Goal: Check status

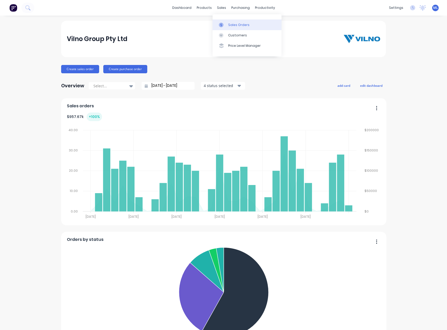
click at [229, 27] on div "Sales Orders" at bounding box center [238, 25] width 21 height 5
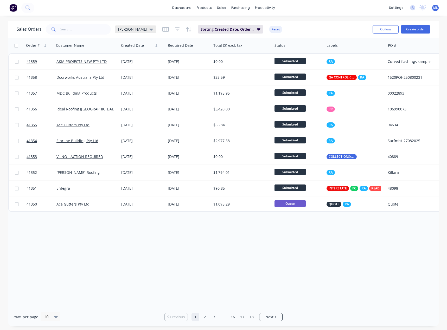
click at [149, 30] on icon at bounding box center [151, 30] width 4 height 6
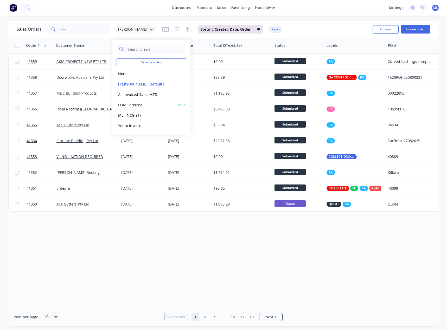
click at [136, 105] on button "EOM Forecast" at bounding box center [146, 105] width 59 height 6
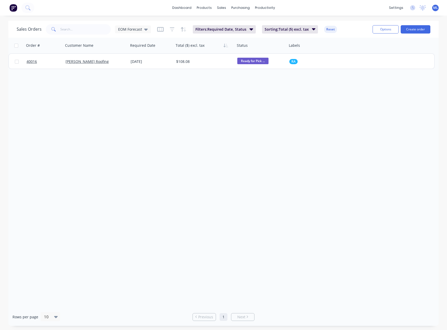
click at [234, 160] on div "Order # Customer Name Required Date Total ($) excl. tax Status Labels 40016 [PE…" at bounding box center [223, 173] width 430 height 270
click at [129, 29] on span "EOM Forecast" at bounding box center [130, 29] width 24 height 5
click at [170, 30] on icon "button" at bounding box center [172, 29] width 5 height 5
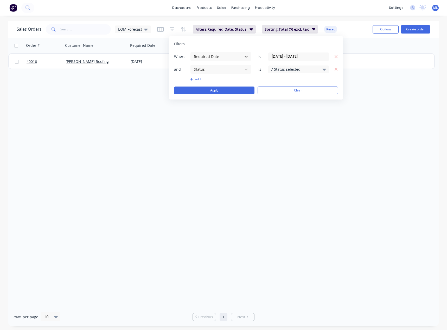
click at [303, 57] on input "[DATE] - [DATE]" at bounding box center [298, 57] width 61 height 8
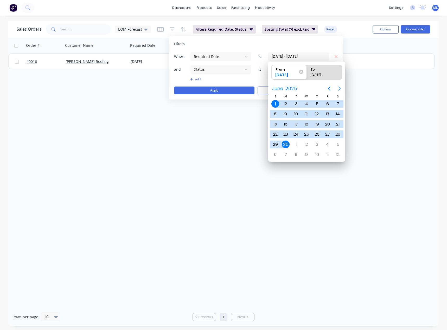
click at [342, 89] on icon "Next page" at bounding box center [339, 89] width 6 height 6
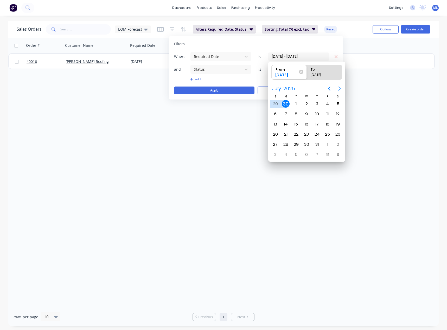
click at [342, 89] on icon "Next page" at bounding box center [339, 89] width 6 height 6
click at [325, 104] on div "1" at bounding box center [328, 104] width 8 height 8
type input "[DATE]"
radio input "false"
radio input "true"
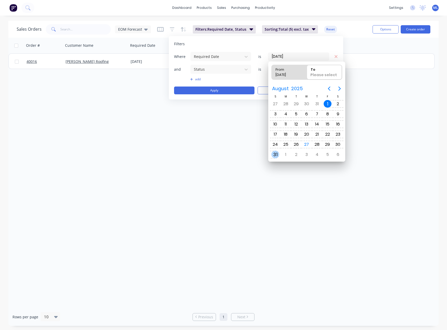
click at [277, 156] on div "31" at bounding box center [275, 155] width 8 height 8
type input "[DATE] - [DATE]"
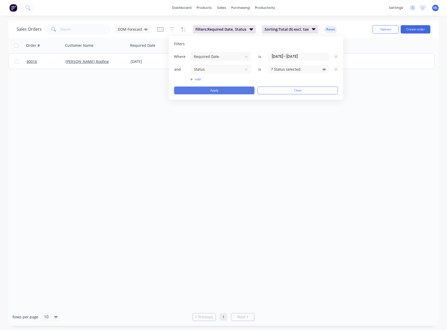
click at [221, 94] on button "Apply" at bounding box center [214, 91] width 80 height 8
